Goal: Transaction & Acquisition: Purchase product/service

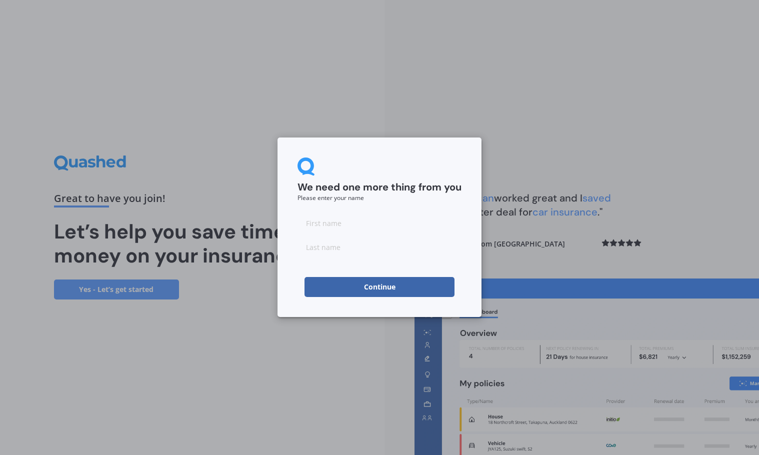
click at [373, 225] on input at bounding box center [379, 223] width 164 height 20
type input "[PERSON_NAME]"
click at [430, 191] on h2 "We need one more thing from you" at bounding box center [379, 187] width 164 height 13
click at [414, 285] on button "Continue" at bounding box center [379, 287] width 150 height 20
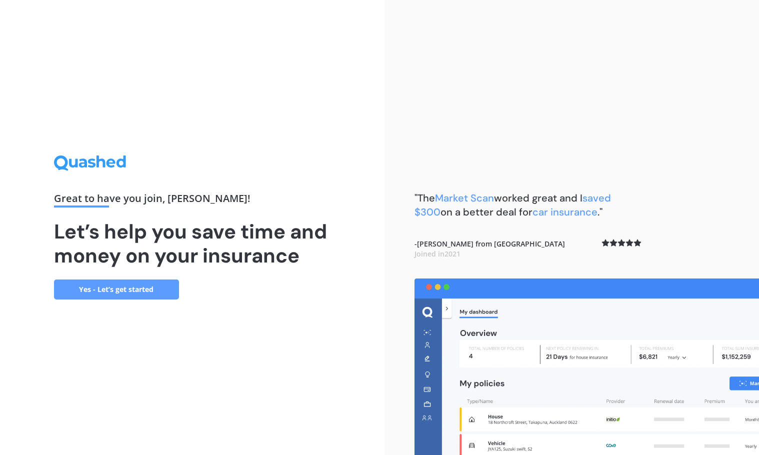
click at [137, 296] on link "Yes - Let’s get started" at bounding box center [116, 289] width 125 height 20
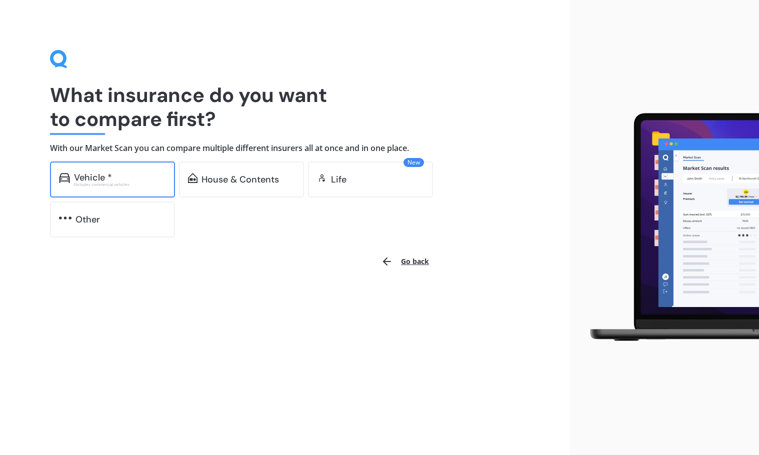
click at [108, 187] on div "Vehicle * Excludes commercial vehicles" at bounding box center [112, 179] width 125 height 36
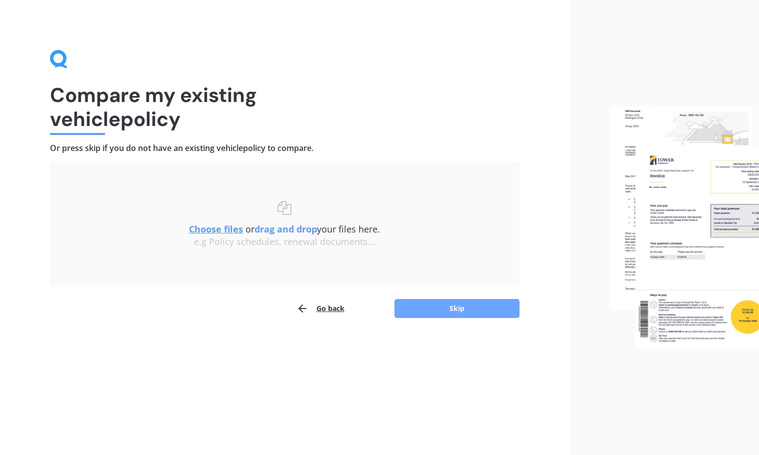
click at [483, 307] on button "Skip" at bounding box center [456, 308] width 125 height 19
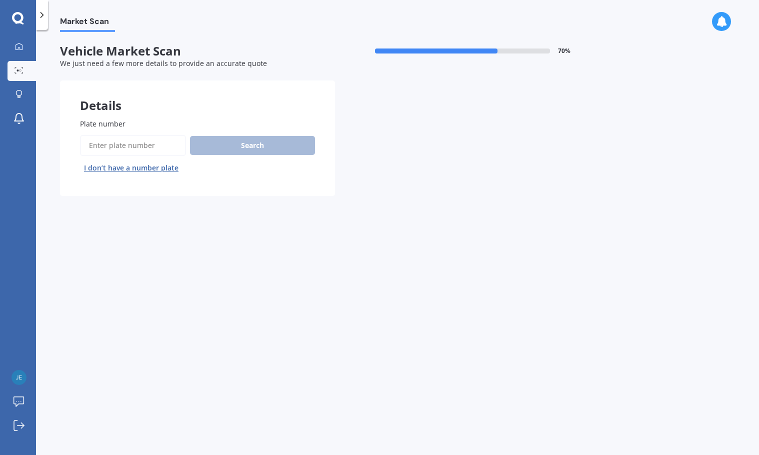
click at [163, 144] on input "Plate number" at bounding box center [133, 145] width 106 height 21
type input "KUU9"
click at [297, 145] on button "Search" at bounding box center [252, 145] width 125 height 19
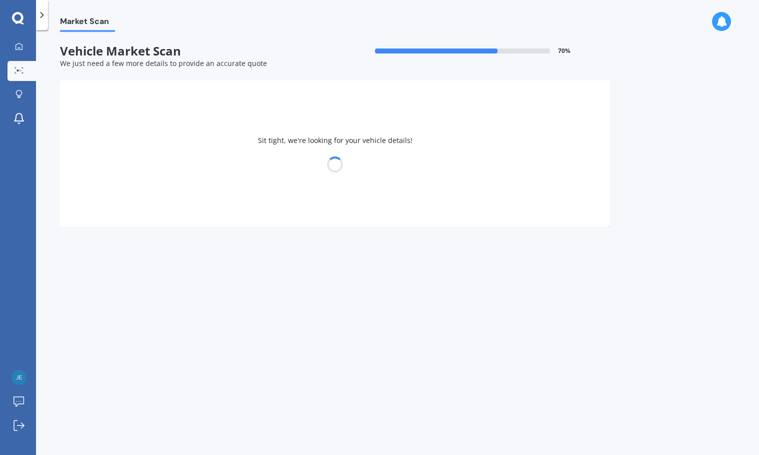
select select "NISSAN"
select select "LEAF"
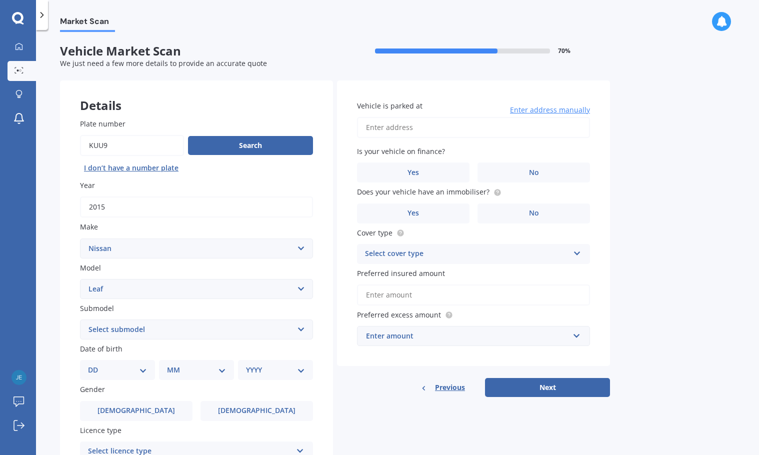
scroll to position [100, 0]
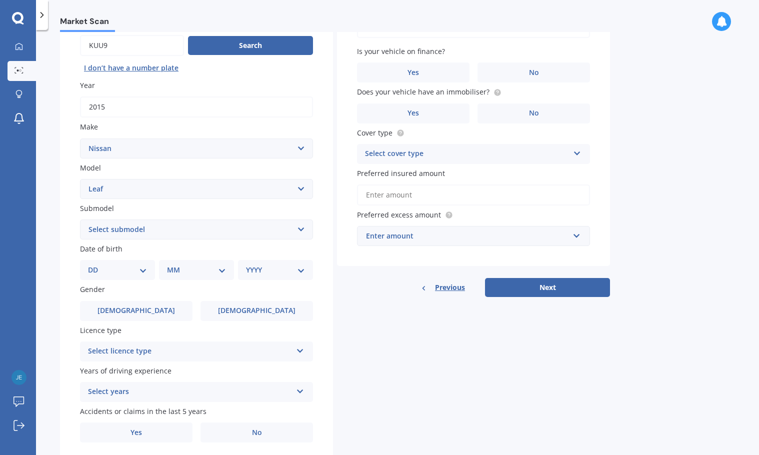
click at [303, 229] on select "Select submodel EV Hybrid" at bounding box center [196, 229] width 233 height 20
select select "EV"
click at [80, 219] on select "Select submodel EV Hybrid" at bounding box center [196, 229] width 233 height 20
click at [133, 267] on select "DD 01 02 03 04 05 06 07 08 09 10 11 12 13 14 15 16 17 18 19 20 21 22 23 24 25 2…" at bounding box center [117, 269] width 59 height 11
select select "15"
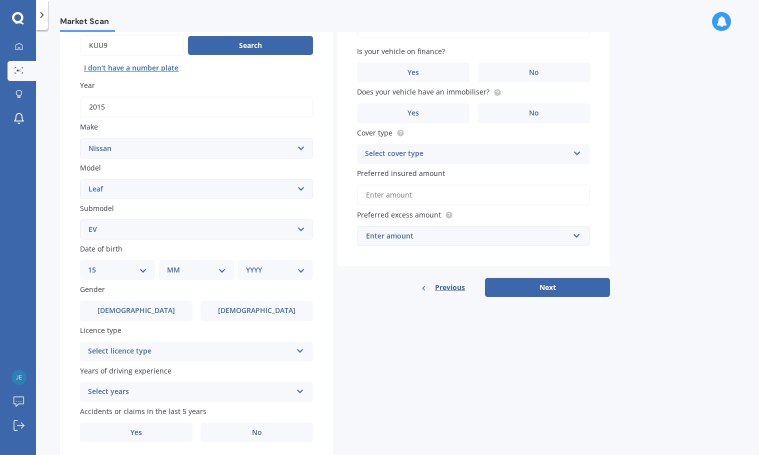
click at [96, 264] on select "DD 01 02 03 04 05 06 07 08 09 10 11 12 13 14 15 16 17 18 19 20 21 22 23 24 25 2…" at bounding box center [117, 269] width 59 height 11
click at [224, 273] on select "MM 01 02 03 04 05 06 07 08 09 10 11 12" at bounding box center [198, 269] width 55 height 11
select select "05"
click at [171, 264] on select "MM 01 02 03 04 05 06 07 08 09 10 11 12" at bounding box center [198, 269] width 55 height 11
click at [297, 267] on select "YYYY 2025 2024 2023 2022 2021 2020 2019 2018 2017 2016 2015 2014 2013 2012 2011…" at bounding box center [273, 269] width 55 height 11
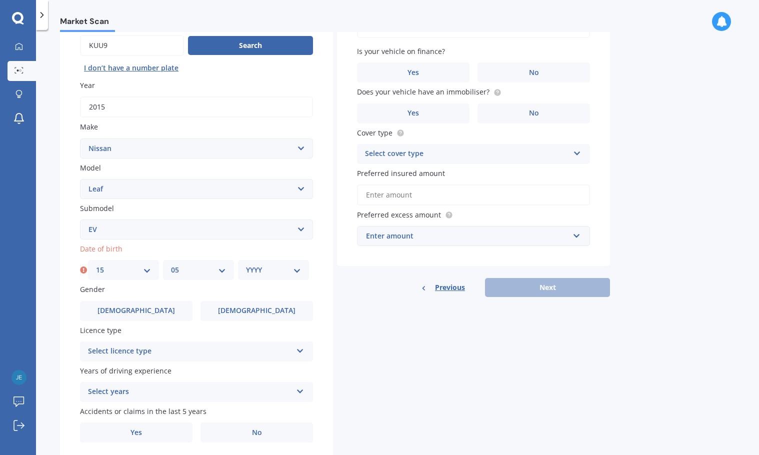
select select "1978"
click at [246, 264] on select "YYYY 2025 2024 2023 2022 2021 2020 2019 2018 2017 2016 2015 2014 2013 2012 2011…" at bounding box center [273, 269] width 55 height 11
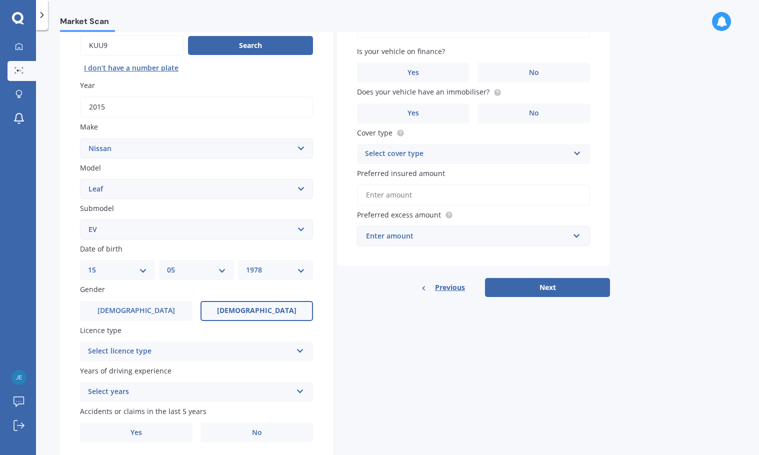
click at [253, 309] on span "[DEMOGRAPHIC_DATA]" at bounding box center [256, 310] width 79 height 8
click at [0, 0] on input "[DEMOGRAPHIC_DATA]" at bounding box center [0, 0] width 0 height 0
click at [300, 346] on icon at bounding box center [300, 348] width 8 height 7
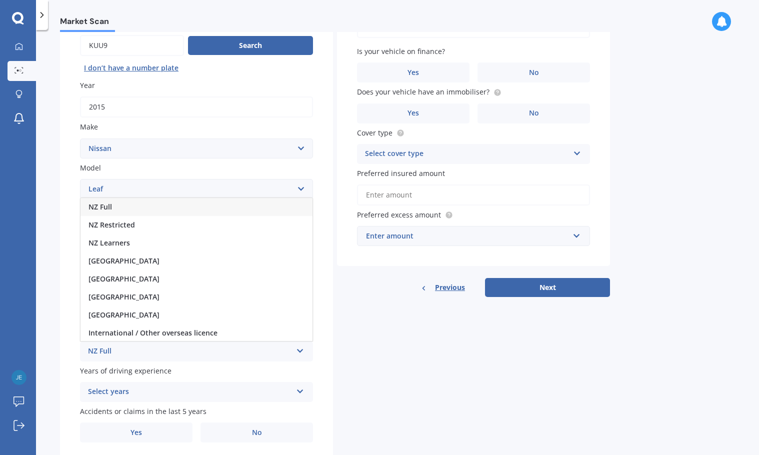
click at [151, 204] on div "NZ Full" at bounding box center [196, 207] width 232 height 18
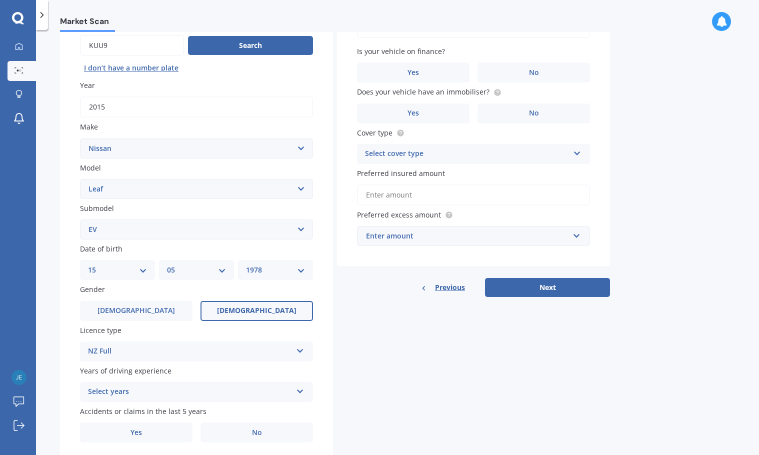
click at [298, 393] on icon at bounding box center [300, 389] width 8 height 7
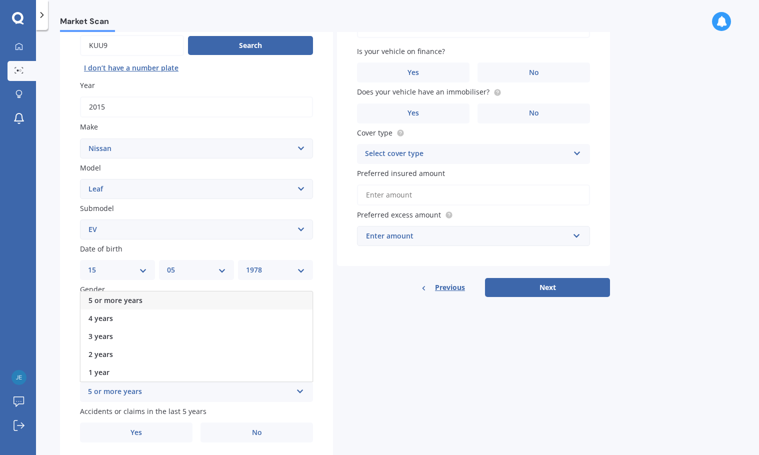
click at [255, 295] on div "5 or more years" at bounding box center [196, 300] width 232 height 18
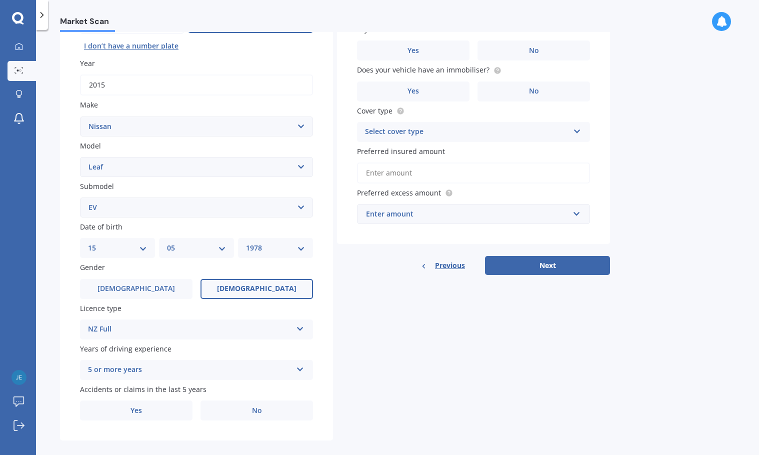
scroll to position [133, 0]
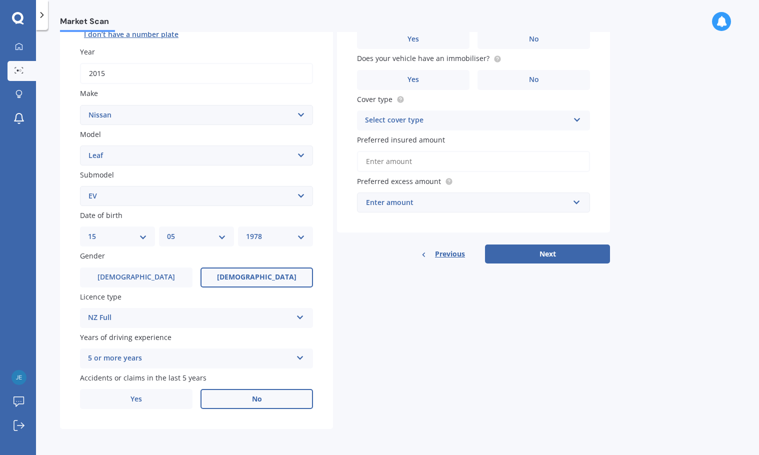
click at [257, 390] on label "No" at bounding box center [256, 399] width 112 height 20
click at [0, 0] on input "No" at bounding box center [0, 0] width 0 height 0
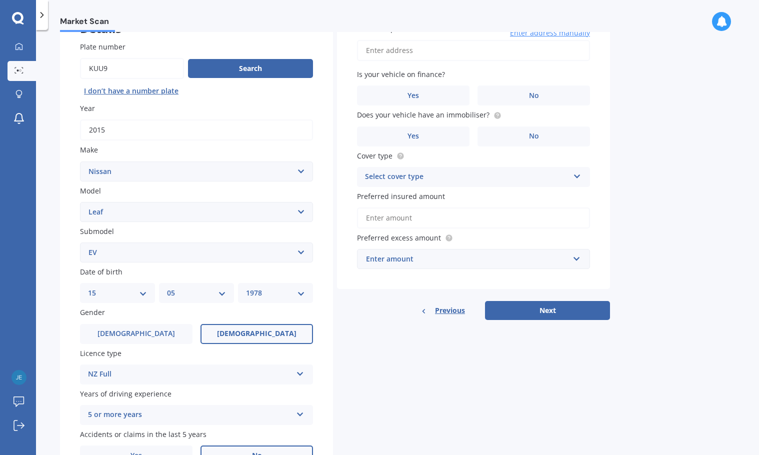
scroll to position [0, 0]
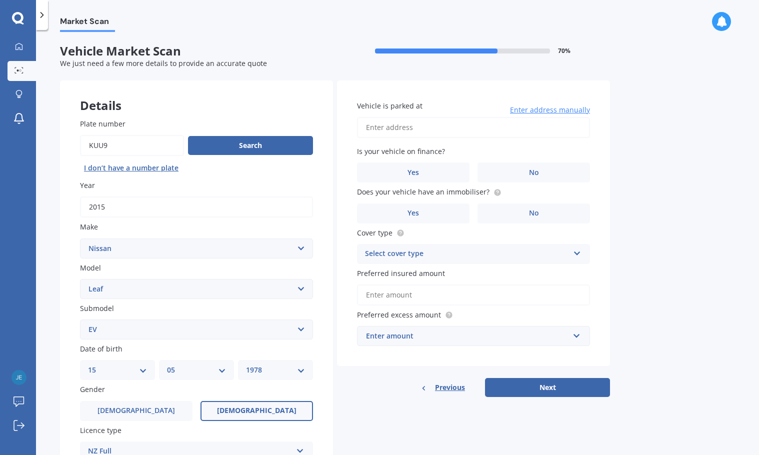
click at [454, 126] on input "Vehicle is parked at" at bounding box center [473, 127] width 233 height 21
type input "[STREET_ADDRESS][PERSON_NAME]"
click at [551, 175] on label "No" at bounding box center [533, 172] width 112 height 20
click at [0, 0] on input "No" at bounding box center [0, 0] width 0 height 0
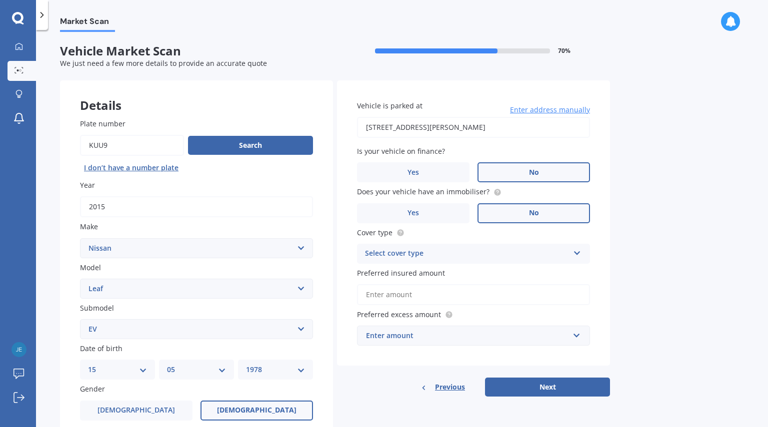
click at [544, 211] on label "No" at bounding box center [533, 213] width 112 height 20
click at [0, 0] on input "No" at bounding box center [0, 0] width 0 height 0
click at [575, 248] on icon at bounding box center [577, 251] width 8 height 7
click at [510, 269] on div "Comprehensive" at bounding box center [473, 273] width 232 height 18
click at [701, 316] on div "Market Scan Vehicle Market Scan 70 % We just need a few more details to provide…" at bounding box center [402, 230] width 732 height 397
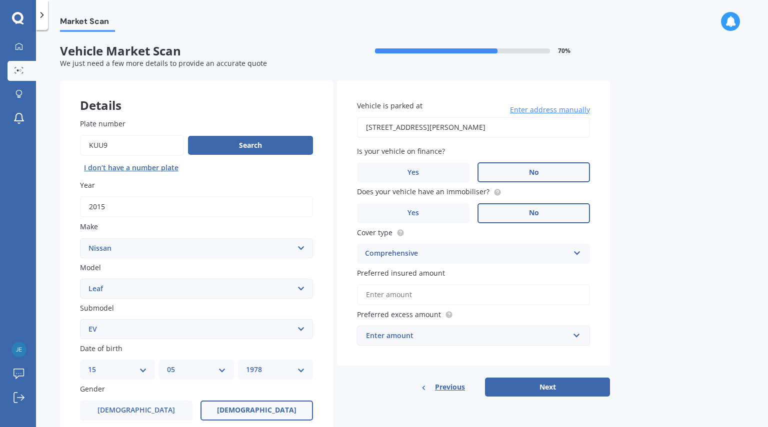
click at [481, 294] on input "Preferred insured amount" at bounding box center [473, 294] width 233 height 21
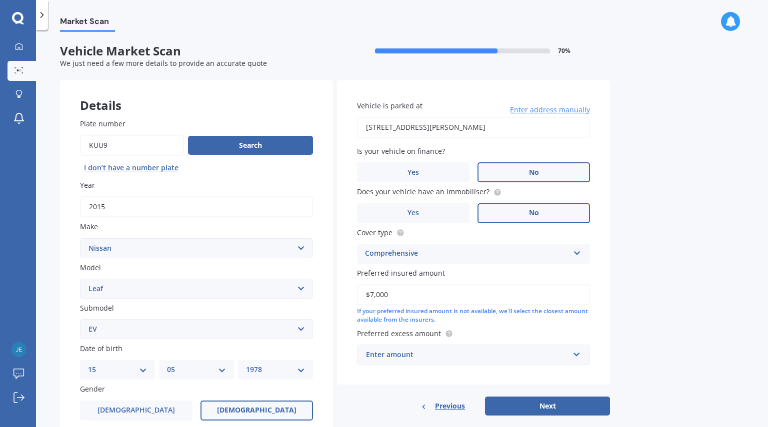
type input "$7,000"
click at [577, 355] on input "text" at bounding box center [470, 354] width 224 height 19
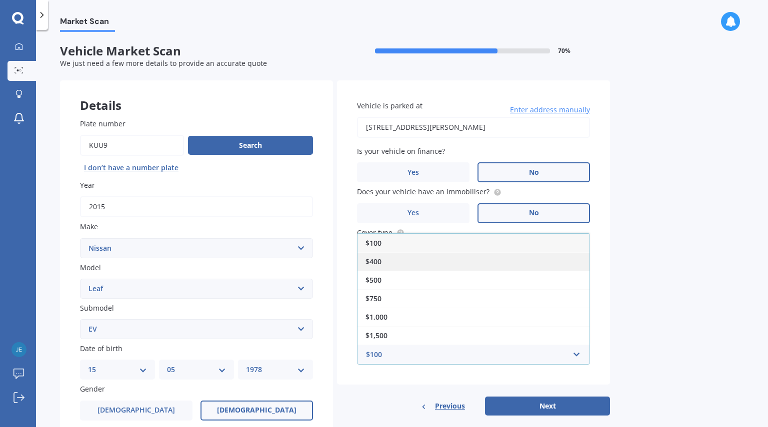
click at [527, 257] on div "$400" at bounding box center [473, 261] width 232 height 18
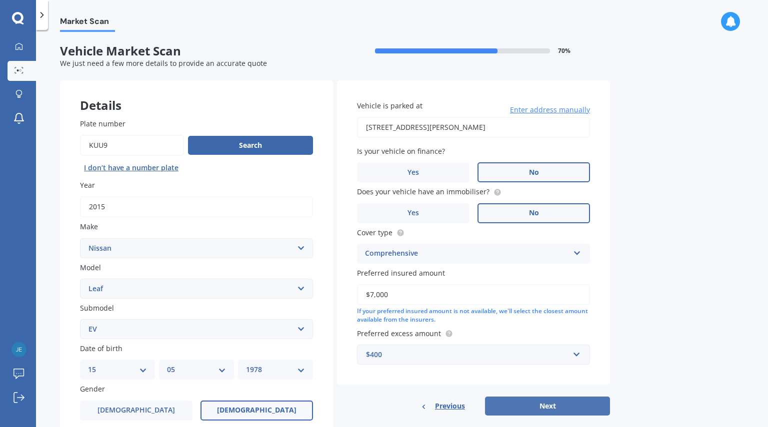
click at [552, 415] on button "Next" at bounding box center [547, 406] width 125 height 19
select select "15"
select select "05"
select select "1978"
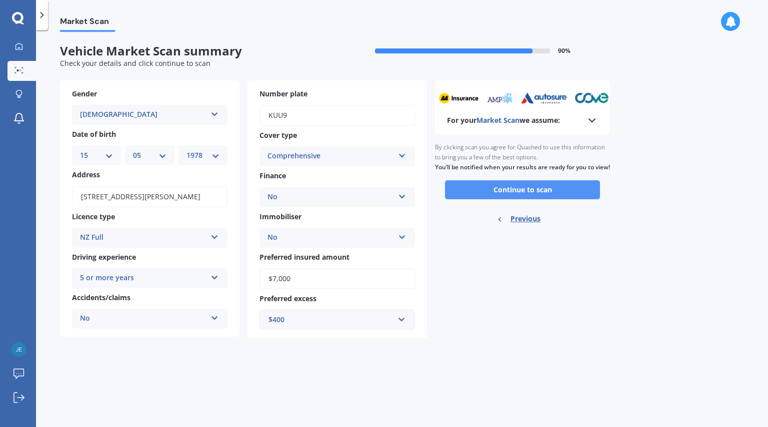
click at [526, 195] on button "Continue to scan" at bounding box center [522, 189] width 155 height 19
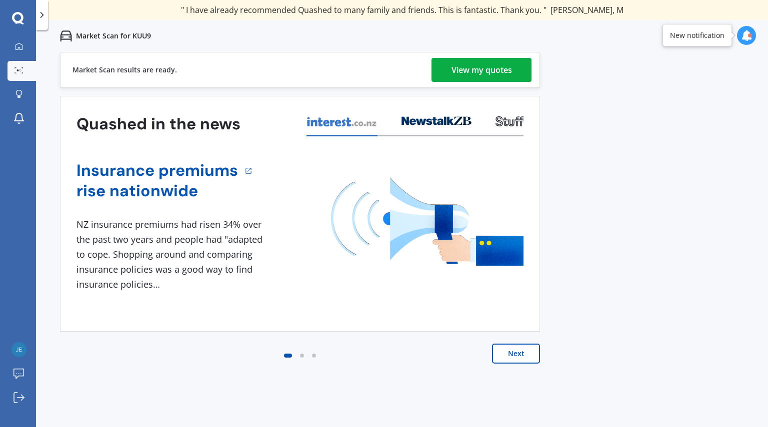
click at [493, 68] on div "View my quotes" at bounding box center [481, 70] width 60 height 24
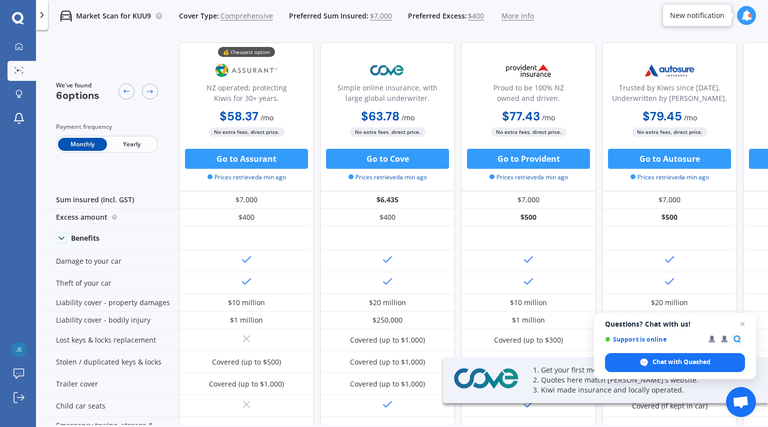
click at [121, 152] on div "Monthly Yearly" at bounding box center [107, 144] width 102 height 17
click at [126, 147] on span "Yearly" at bounding box center [131, 144] width 49 height 13
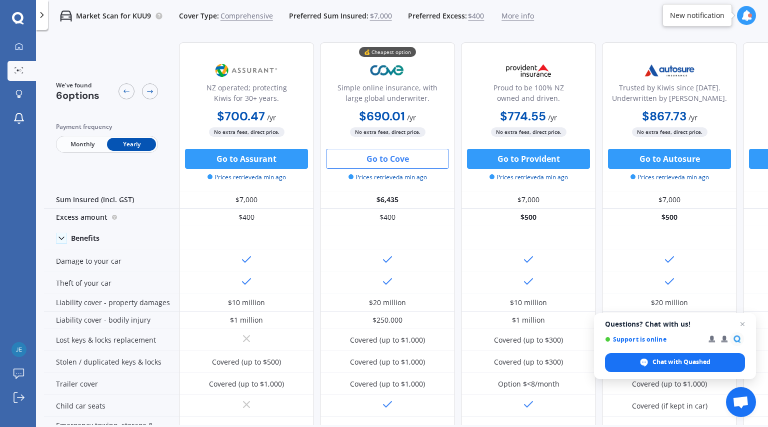
click at [401, 154] on button "Go to Cove" at bounding box center [387, 159] width 123 height 20
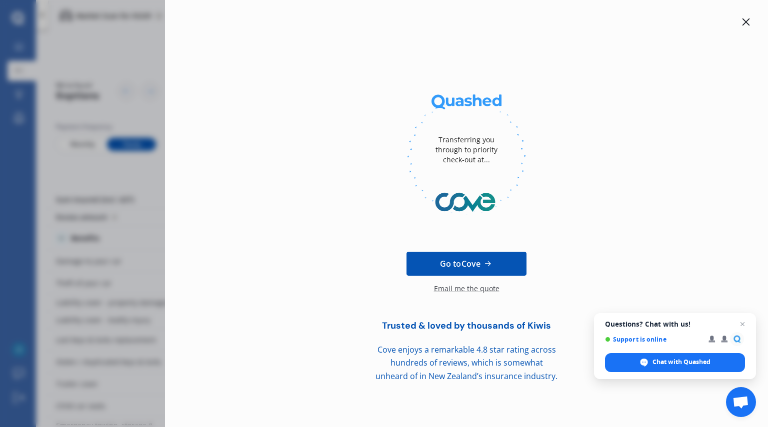
click at [461, 288] on div "Email me the quote" at bounding box center [466, 294] width 65 height 20
click at [742, 18] on icon at bounding box center [746, 22] width 8 height 8
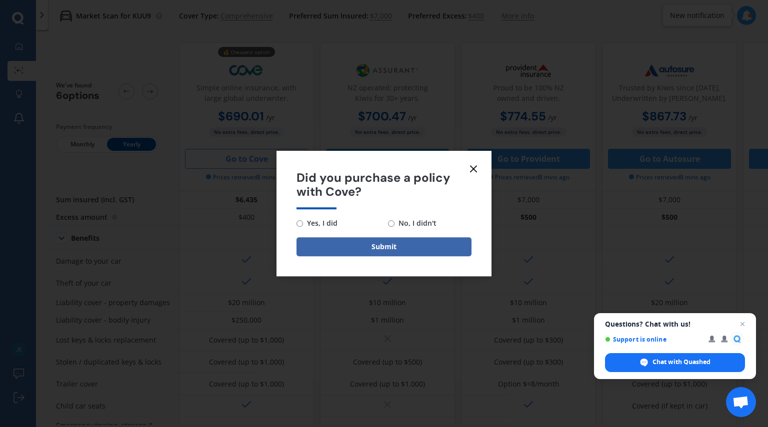
click at [413, 227] on span "No, I didn't" at bounding box center [415, 223] width 42 height 12
click at [394, 227] on input "No, I didn't" at bounding box center [391, 223] width 6 height 6
radio input "true"
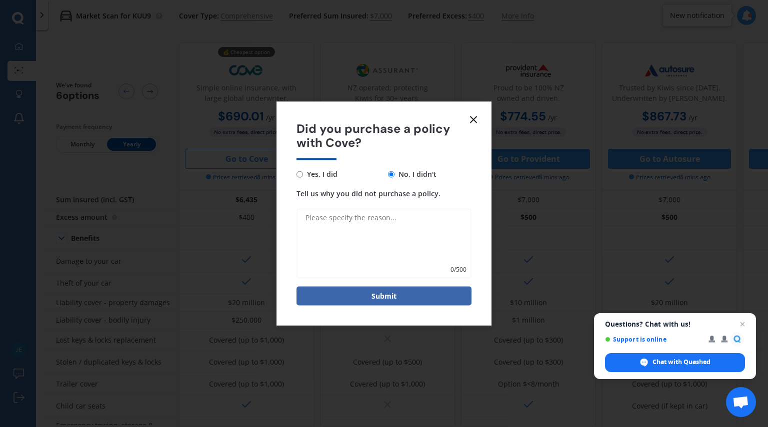
click at [468, 134] on span "Did you purchase a policy with Cove?" at bounding box center [383, 135] width 175 height 29
click at [471, 121] on icon at bounding box center [473, 119] width 12 height 12
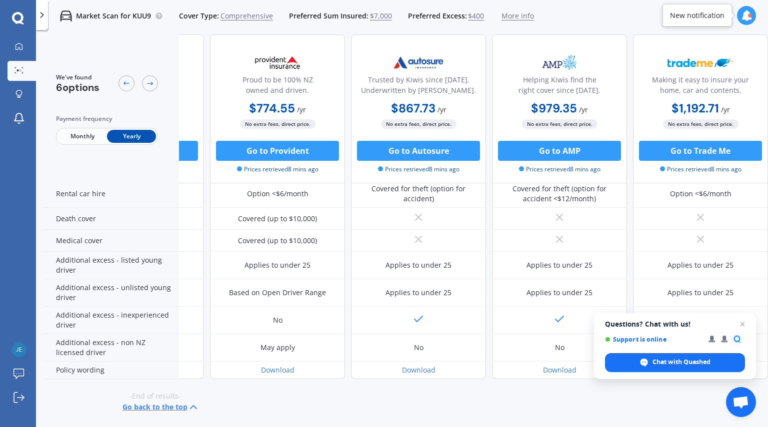
scroll to position [442, 0]
